Goal: Transaction & Acquisition: Purchase product/service

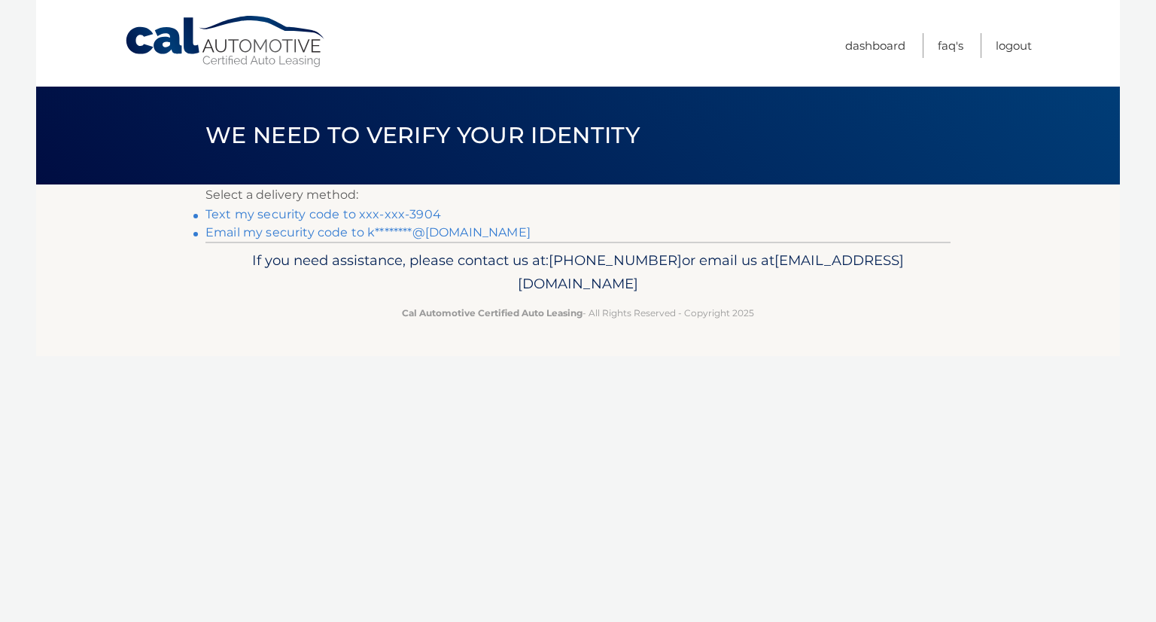
click at [388, 213] on link "Text my security code to xxx-xxx-3904" at bounding box center [323, 214] width 236 height 14
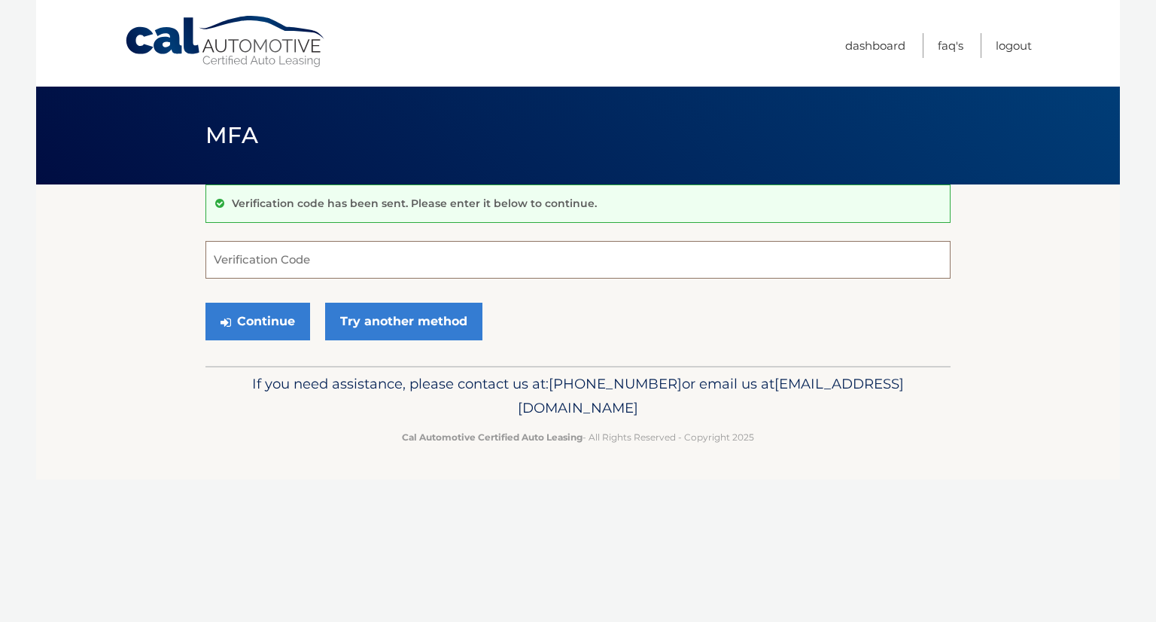
drag, startPoint x: 370, startPoint y: 262, endPoint x: 371, endPoint y: 252, distance: 9.8
click at [370, 261] on input "Verification Code" at bounding box center [577, 260] width 745 height 38
type input "233872"
click at [260, 327] on button "Continue" at bounding box center [257, 322] width 105 height 38
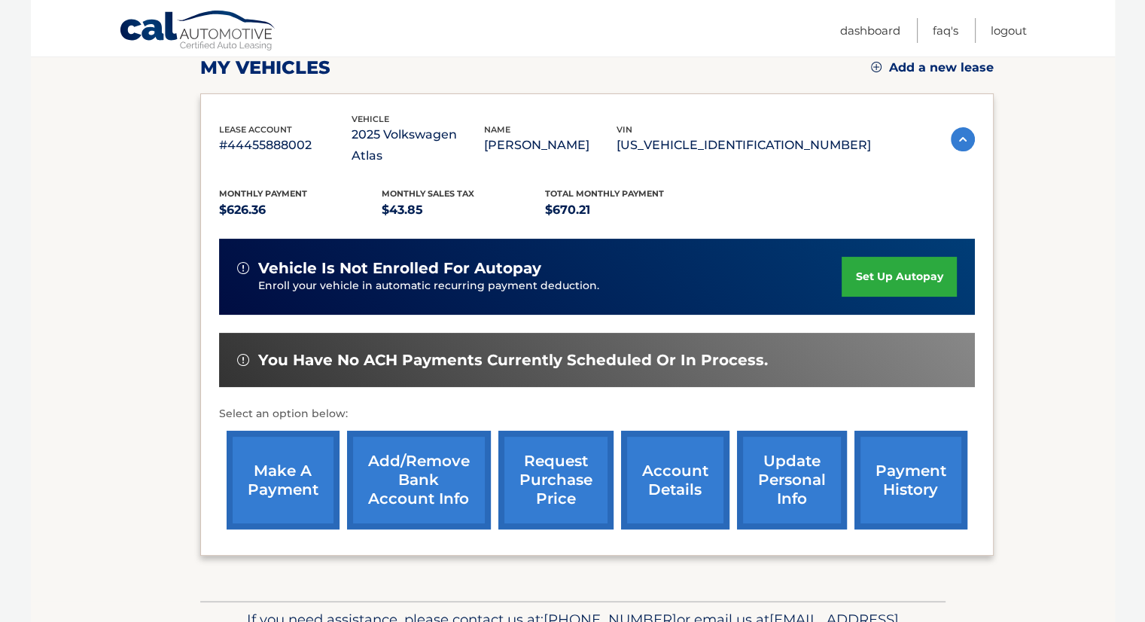
scroll to position [226, 0]
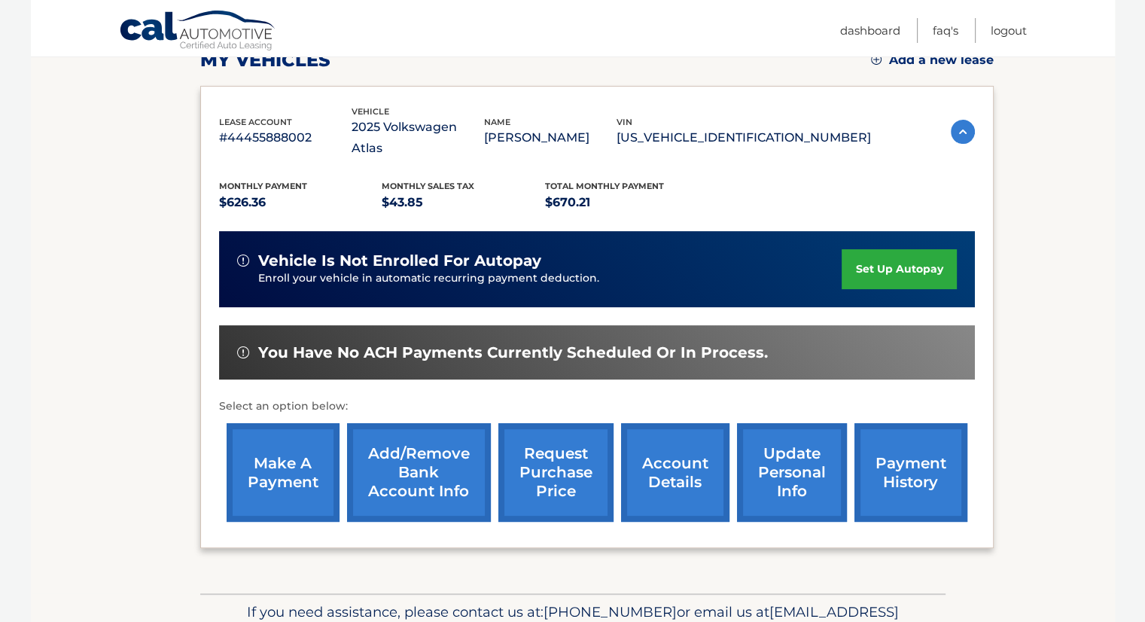
click at [300, 431] on link "make a payment" at bounding box center [283, 472] width 113 height 99
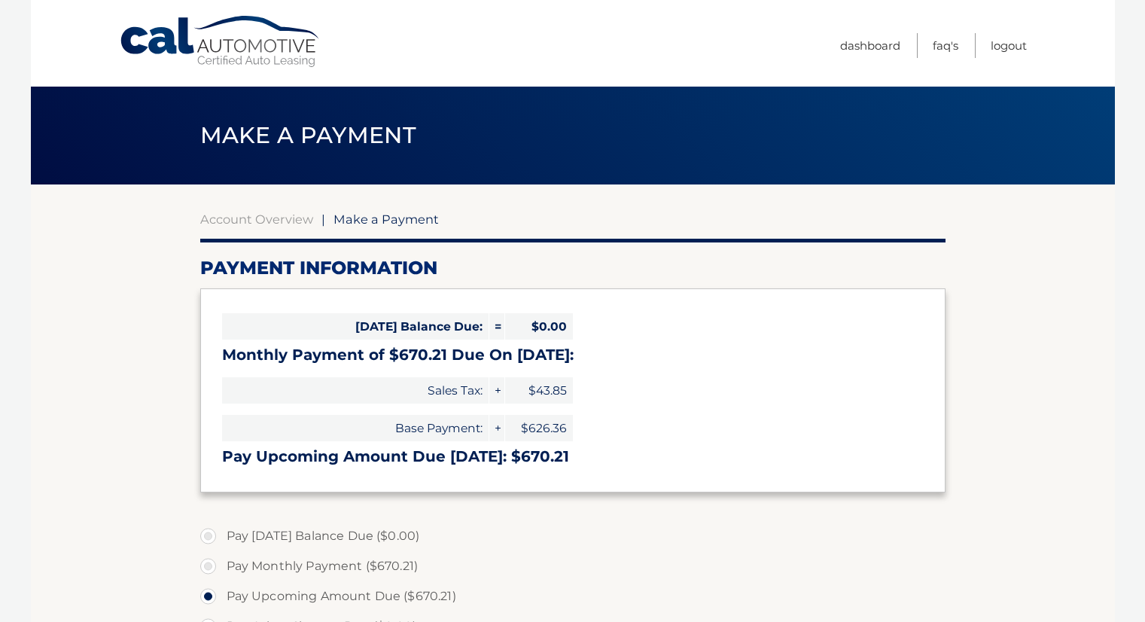
select select "MDcxZDMxMGItMzZmZS00MWExLWJjMjAtMmFmNjkxMWI3YjI2"
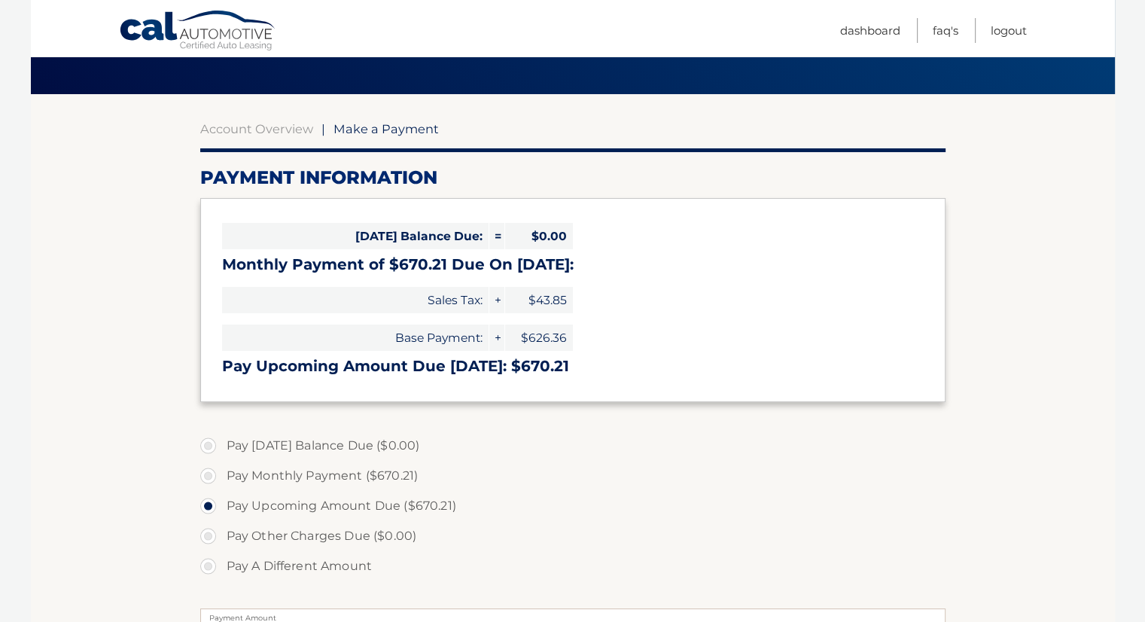
scroll to position [151, 0]
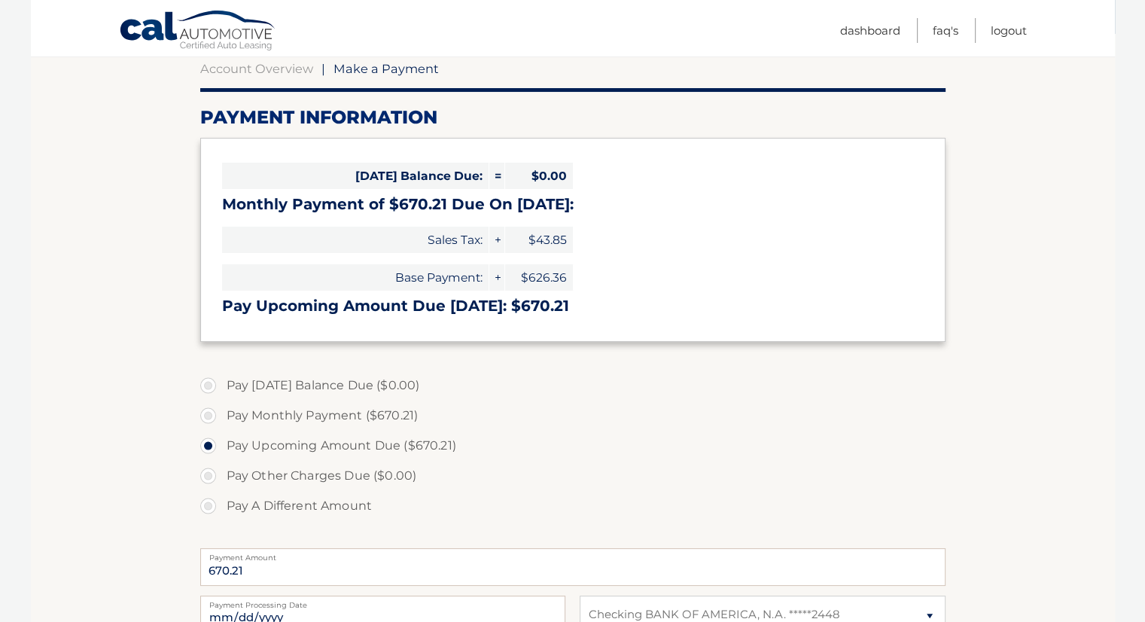
click at [214, 419] on label "Pay Monthly Payment ($670.21)" at bounding box center [572, 415] width 745 height 30
click at [214, 419] on input "Pay Monthly Payment ($670.21)" at bounding box center [213, 412] width 15 height 24
radio input "true"
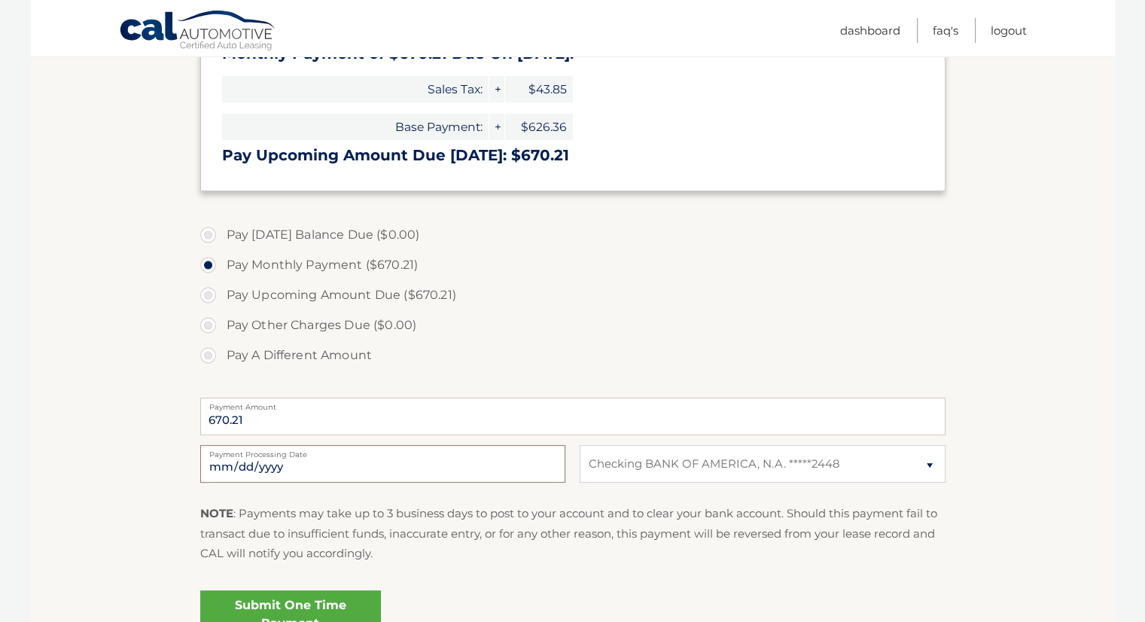
click at [304, 465] on input "2025-10-08" at bounding box center [382, 464] width 365 height 38
type input "2025-10-10"
click at [349, 596] on link "Submit One Time Payment" at bounding box center [290, 614] width 181 height 48
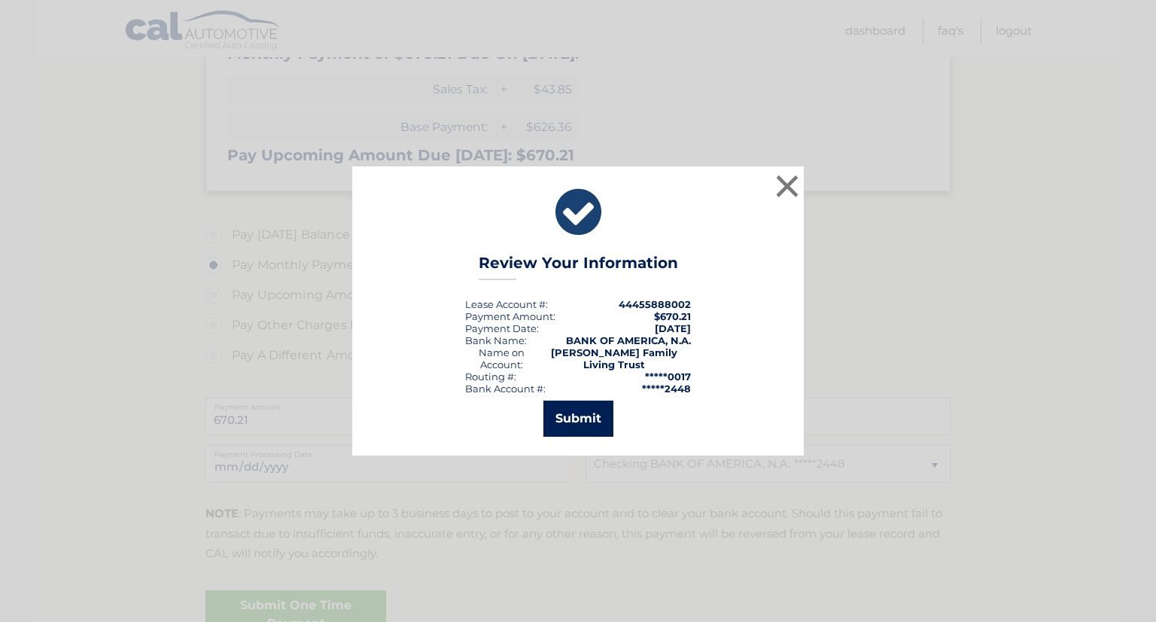
click at [565, 418] on button "Submit" at bounding box center [578, 418] width 70 height 36
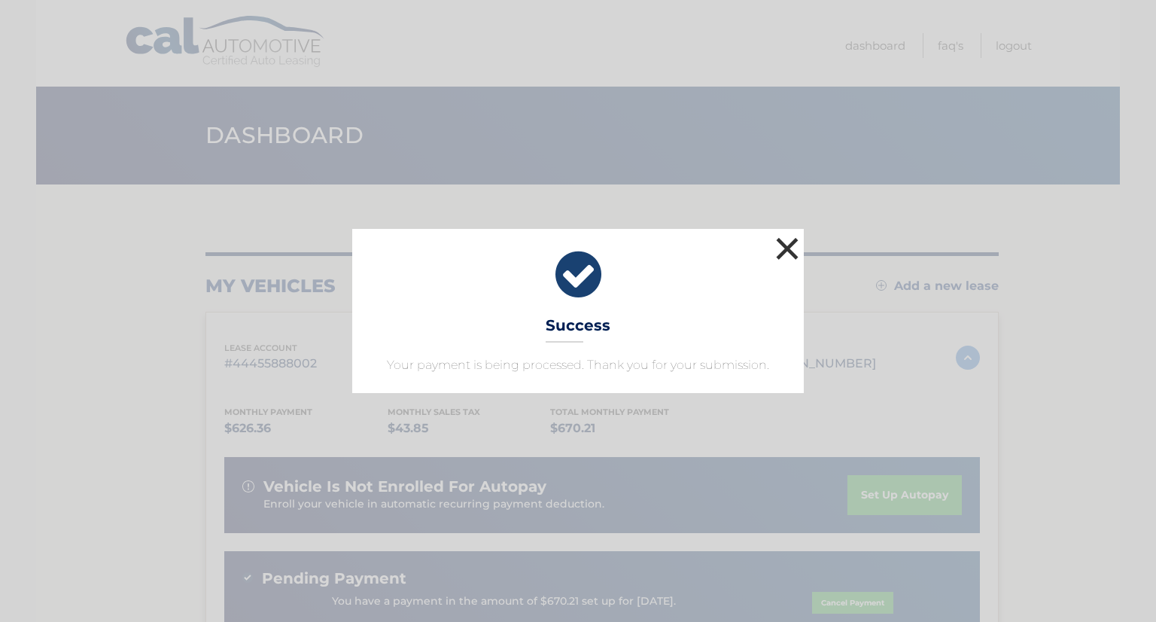
click at [791, 242] on button "×" at bounding box center [787, 248] width 30 height 30
